Goal: Navigation & Orientation: Go to known website

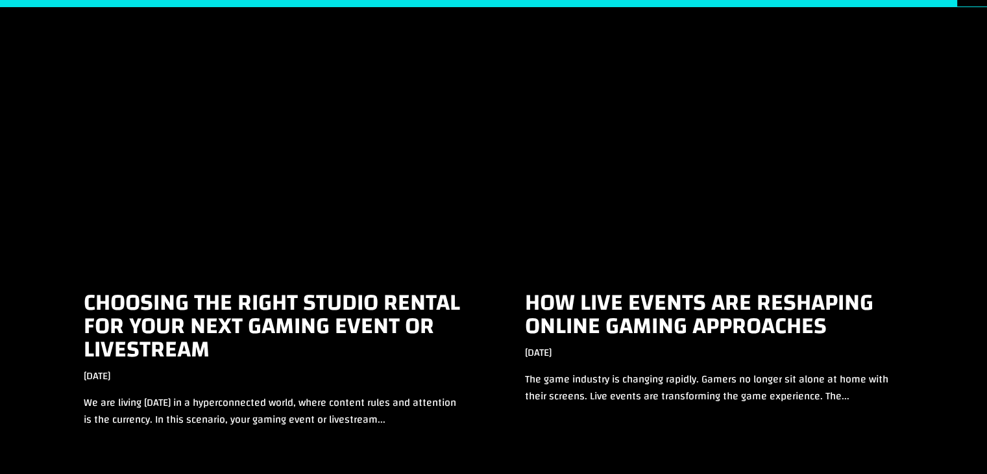
scroll to position [4443, 0]
